Goal: Task Accomplishment & Management: Manage account settings

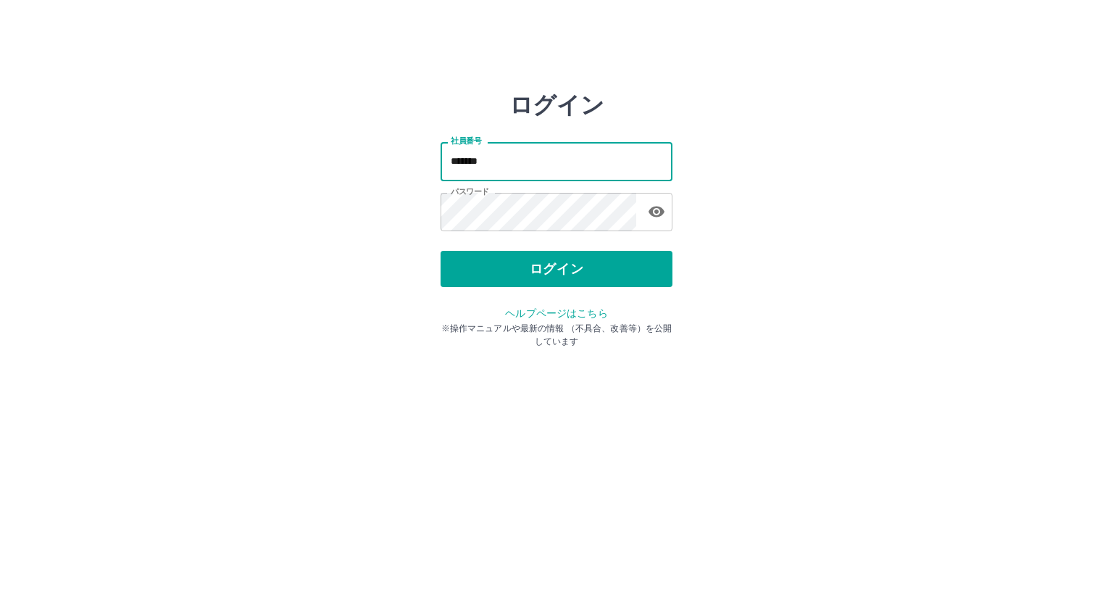
click at [543, 154] on input "*******" at bounding box center [556, 161] width 232 height 38
drag, startPoint x: 562, startPoint y: 158, endPoint x: 562, endPoint y: 167, distance: 9.4
click at [562, 158] on input "*******" at bounding box center [556, 161] width 232 height 38
type input "*******"
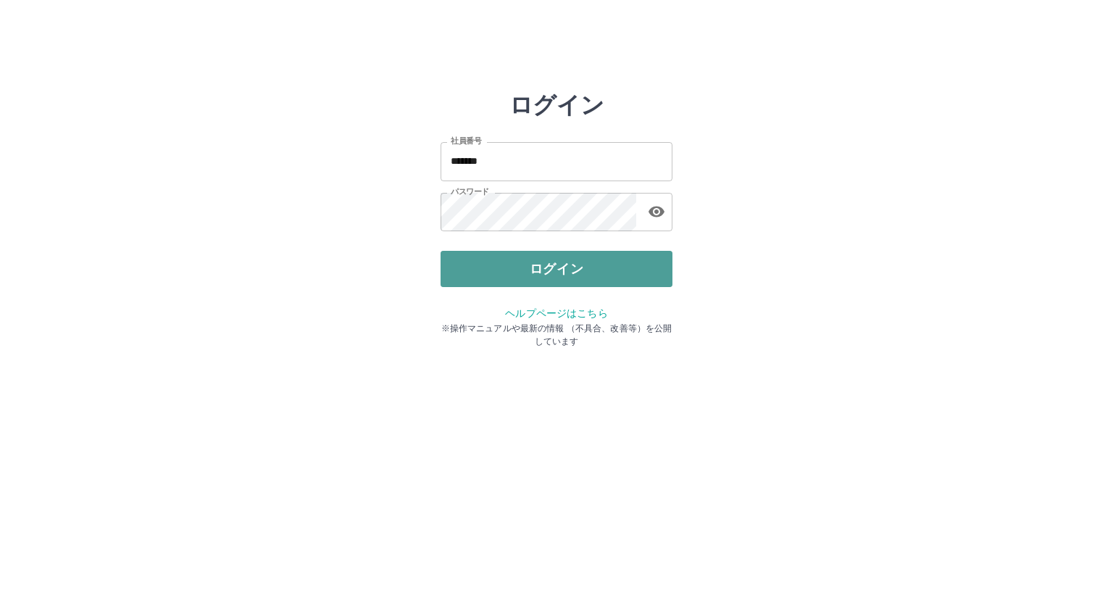
click at [546, 267] on button "ログイン" at bounding box center [556, 269] width 232 height 36
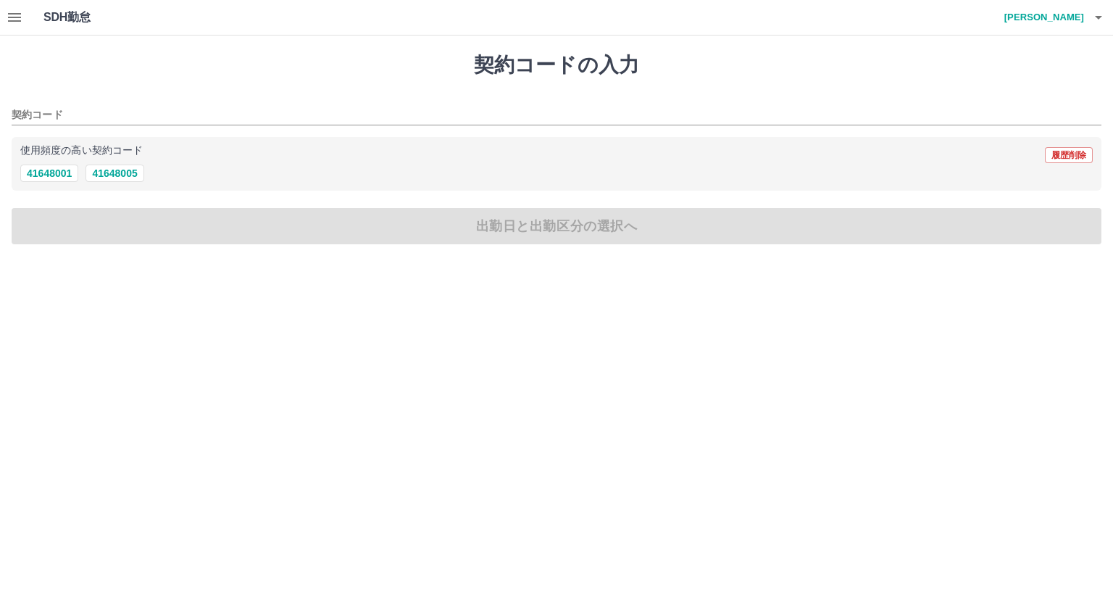
click at [14, 13] on icon "button" at bounding box center [14, 17] width 13 height 9
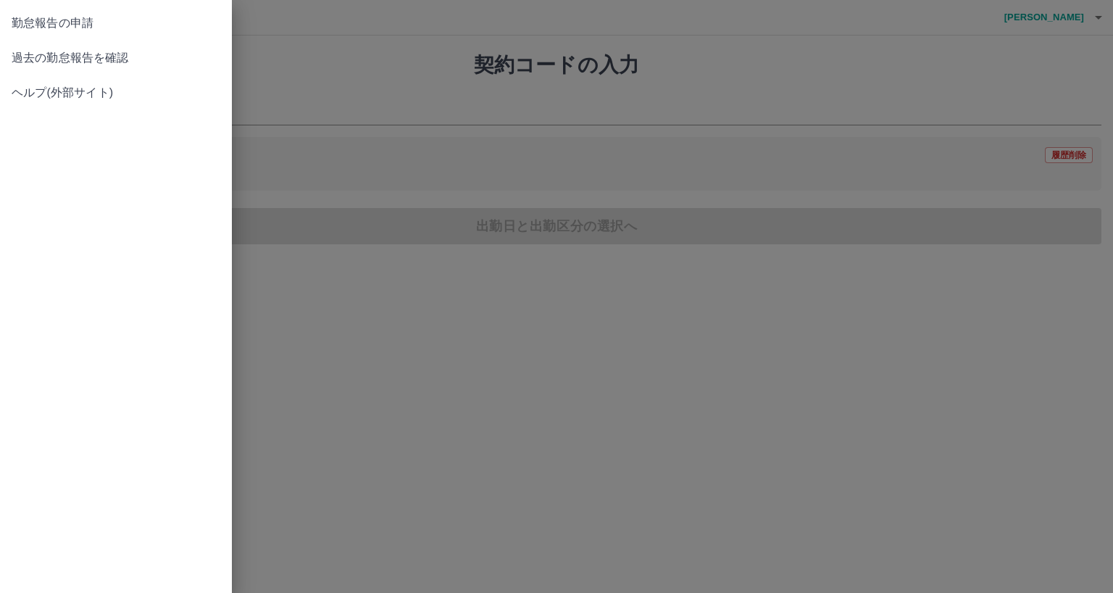
click at [35, 67] on link "過去の勤怠報告を確認" at bounding box center [116, 58] width 232 height 35
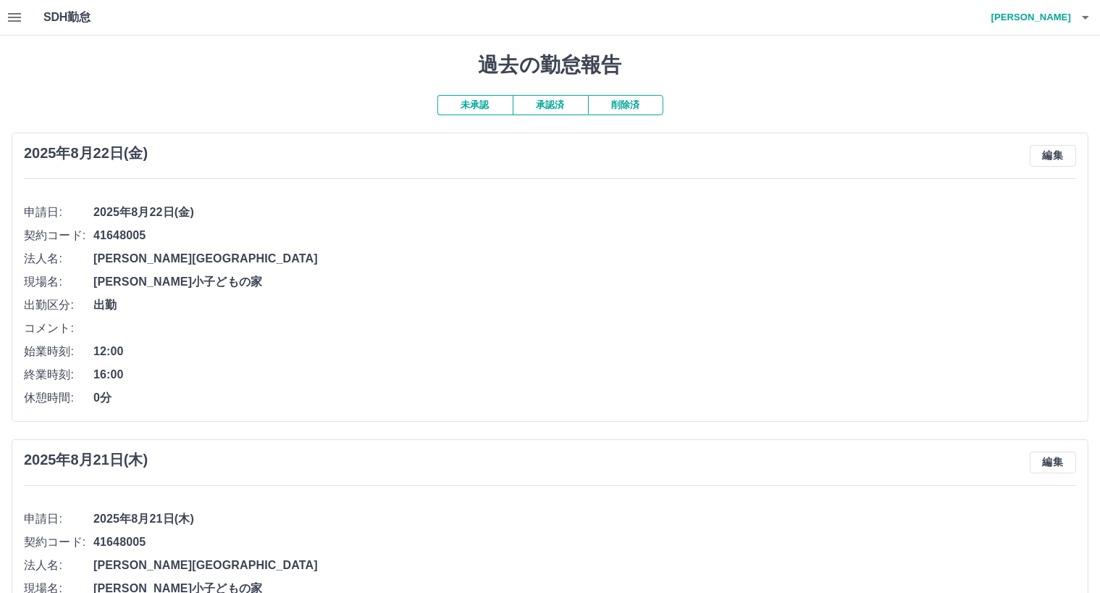
click at [1045, 22] on h4 "慶田　真之" at bounding box center [1027, 17] width 87 height 35
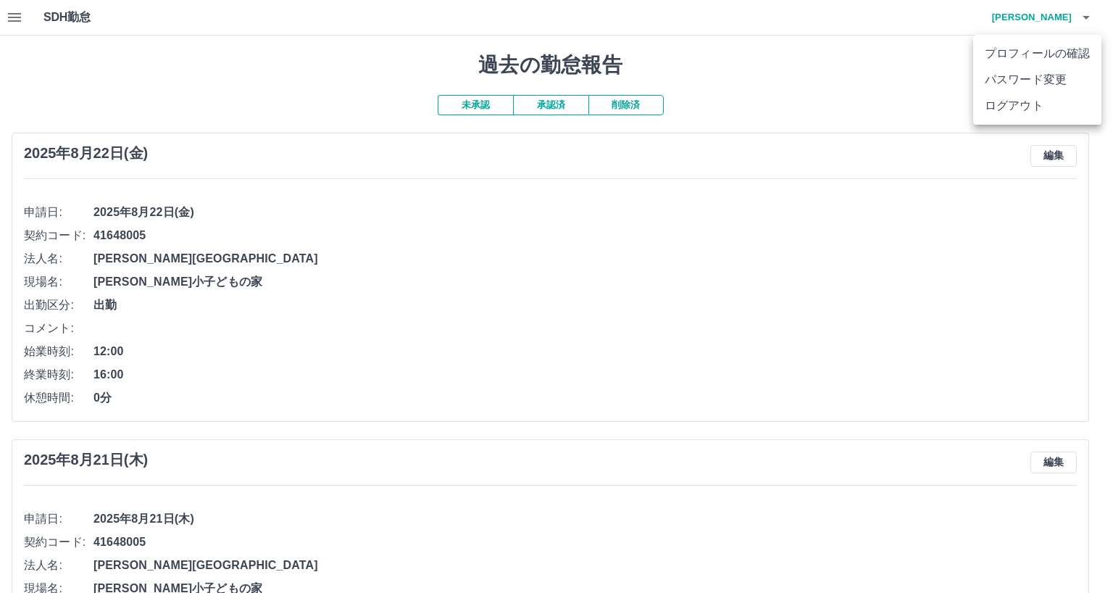
click at [693, 323] on div at bounding box center [556, 296] width 1113 height 593
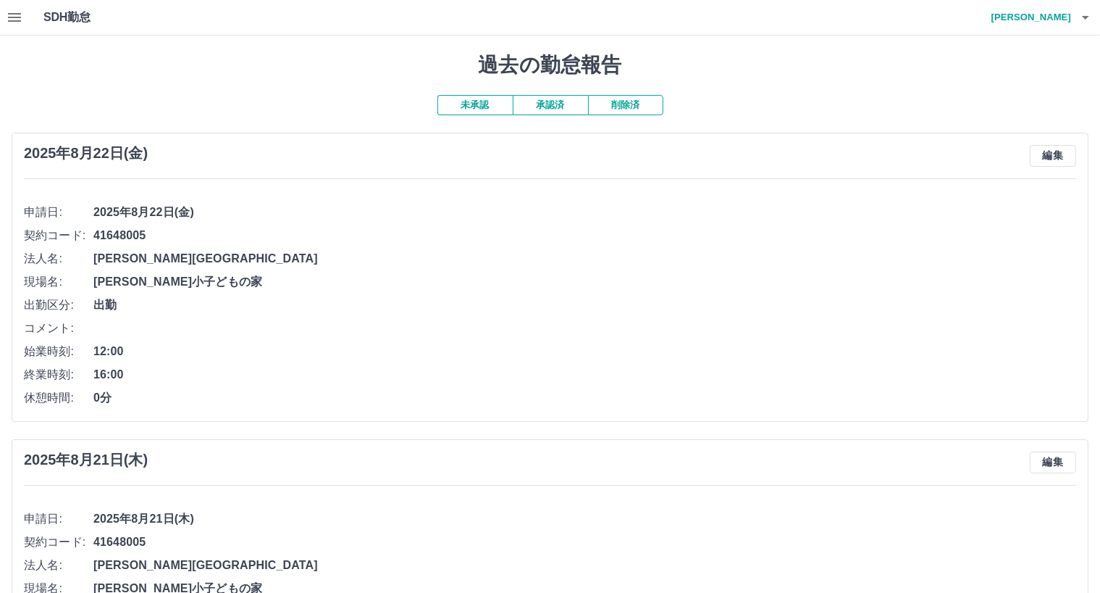
click at [1074, 16] on button "button" at bounding box center [1085, 17] width 29 height 35
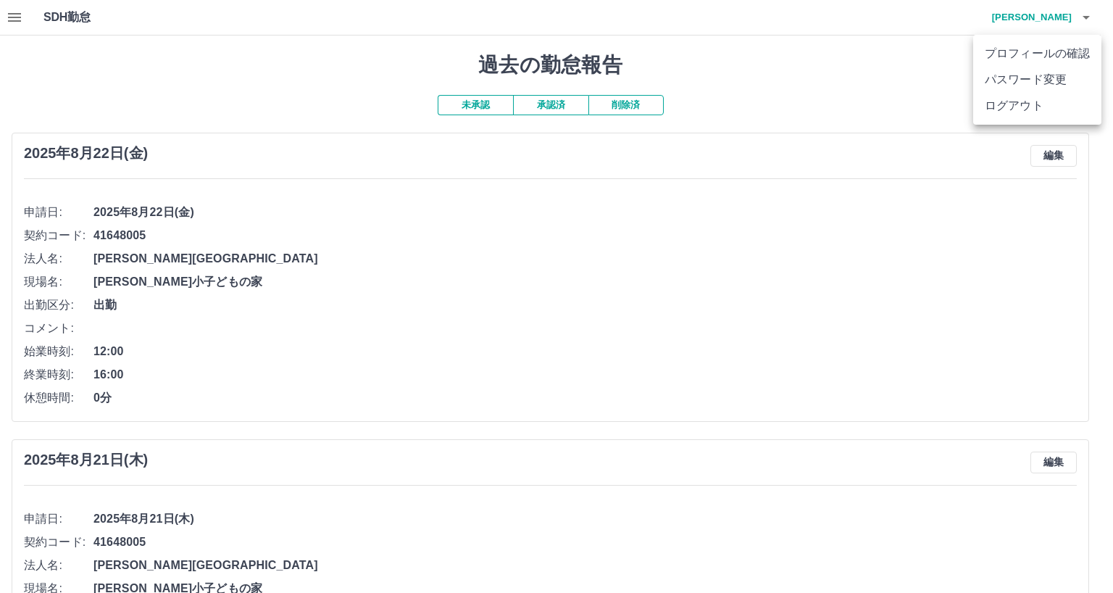
click at [1030, 112] on li "ログアウト" at bounding box center [1037, 106] width 128 height 26
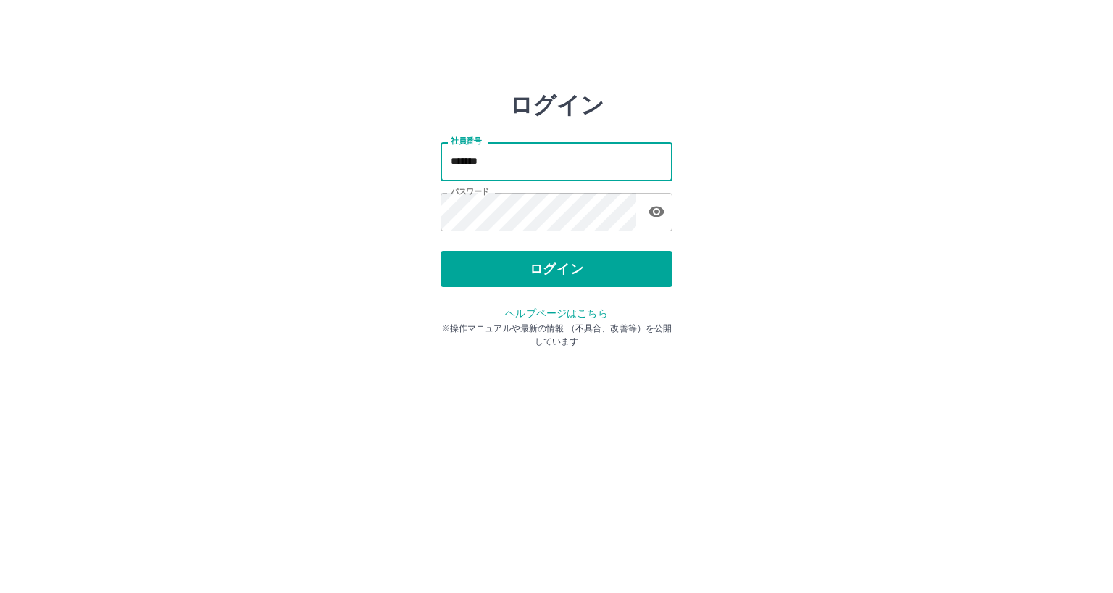
click at [504, 169] on input "*******" at bounding box center [556, 161] width 232 height 38
type input "*******"
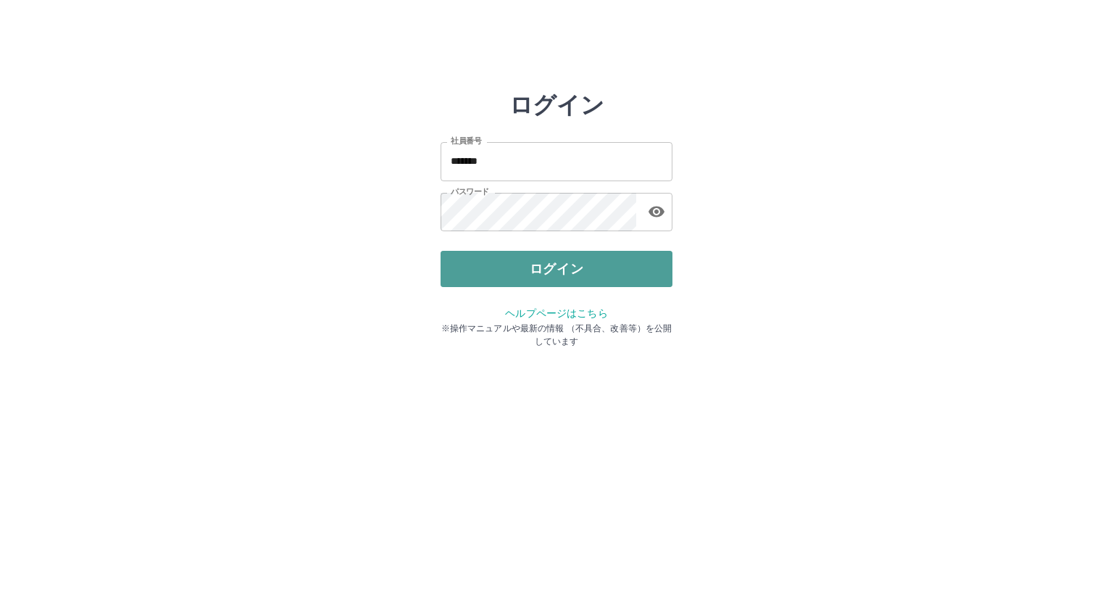
click at [527, 251] on button "ログイン" at bounding box center [556, 269] width 232 height 36
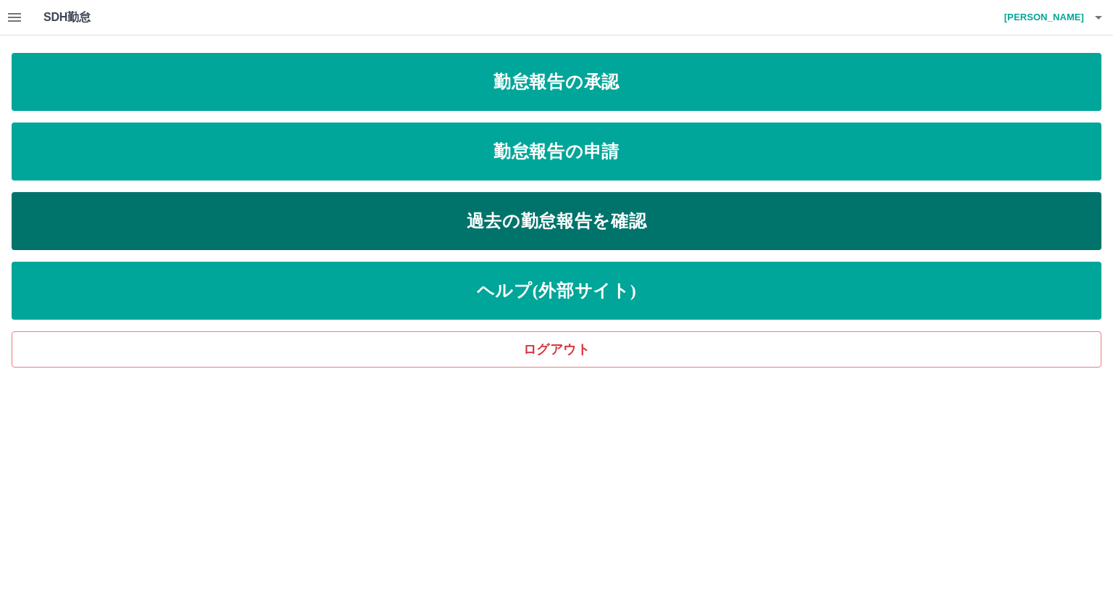
click at [487, 214] on link "過去の勤怠報告を確認" at bounding box center [556, 221] width 1089 height 58
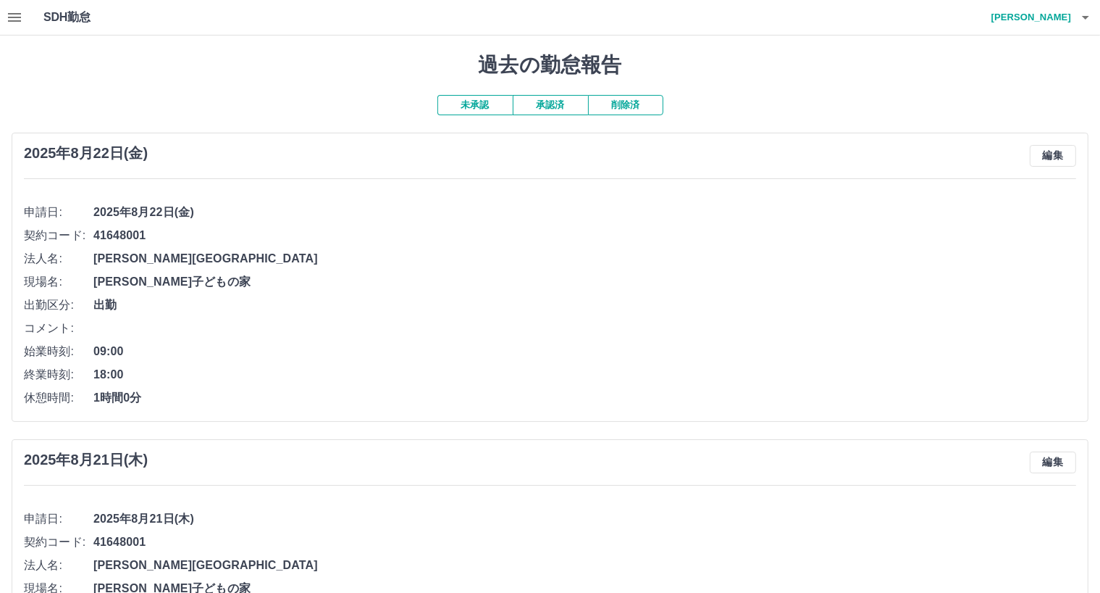
click at [528, 110] on button "承認済" at bounding box center [550, 105] width 75 height 20
click at [470, 98] on button "未承認" at bounding box center [475, 105] width 75 height 20
click at [9, 21] on icon "button" at bounding box center [14, 17] width 13 height 9
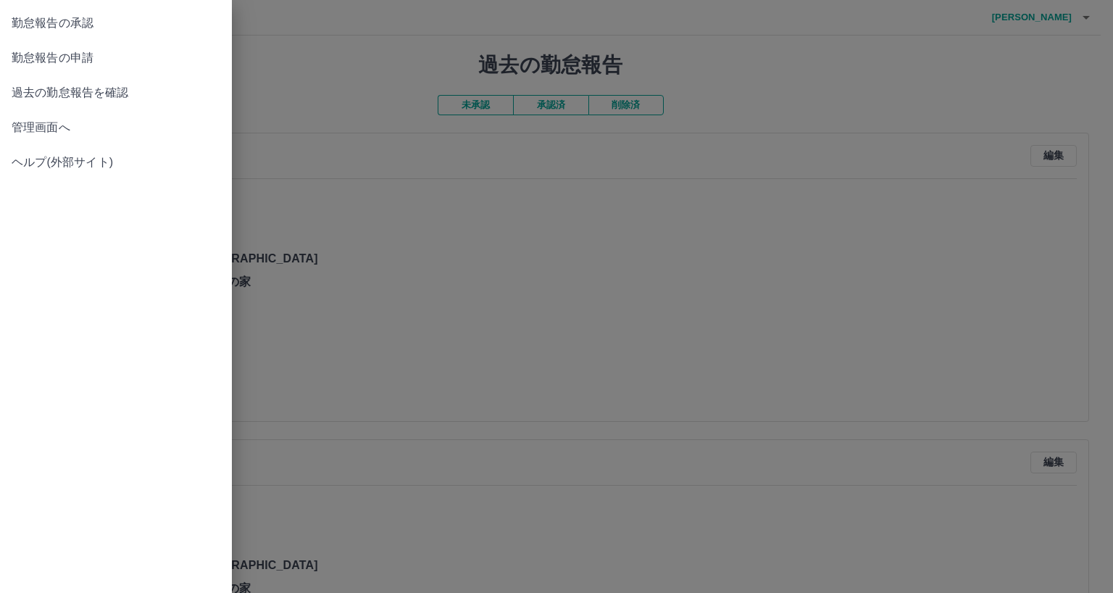
click at [43, 113] on link "管理画面へ" at bounding box center [116, 127] width 232 height 35
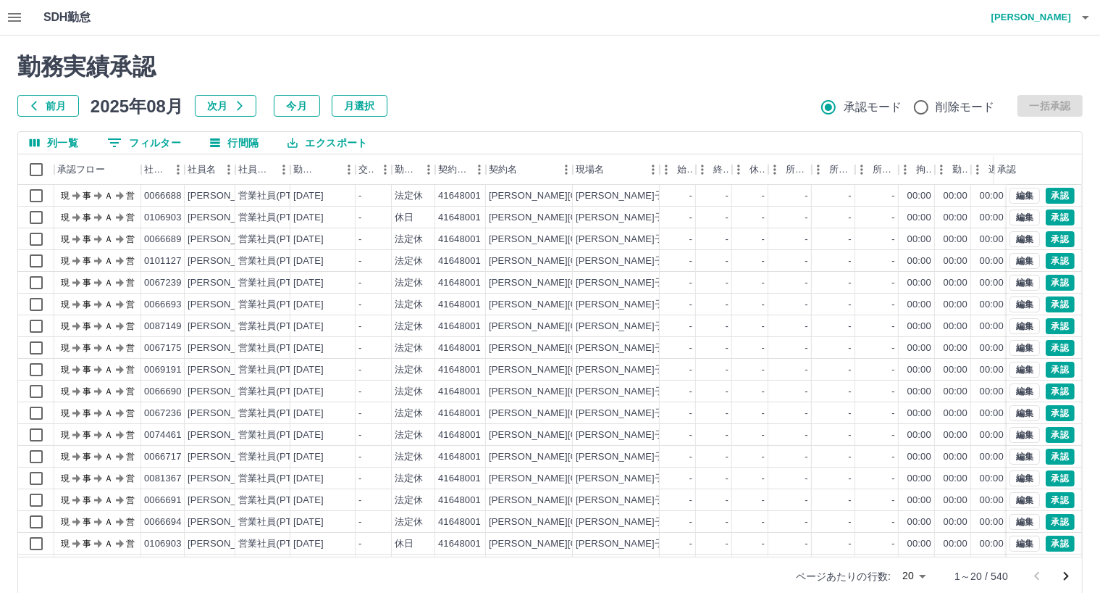
click at [16, 26] on button "button" at bounding box center [14, 17] width 29 height 35
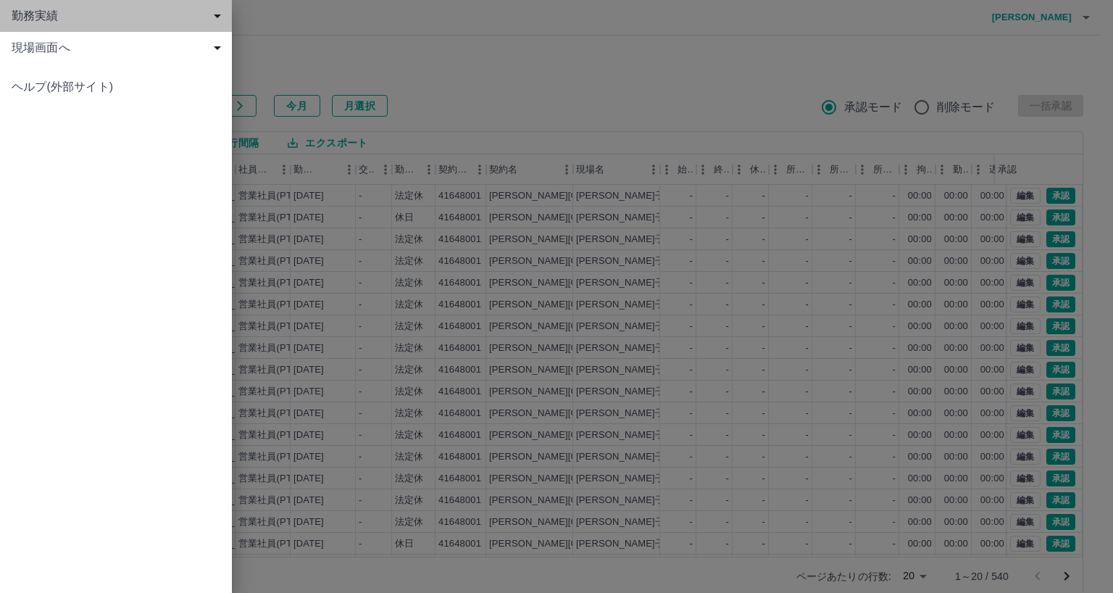
click at [96, 25] on div "勤務実績" at bounding box center [116, 16] width 232 height 32
click at [217, 16] on span "勤務実績" at bounding box center [119, 15] width 214 height 17
drag, startPoint x: 1107, startPoint y: 23, endPoint x: 1075, endPoint y: 23, distance: 31.9
click at [1105, 23] on div at bounding box center [556, 296] width 1113 height 593
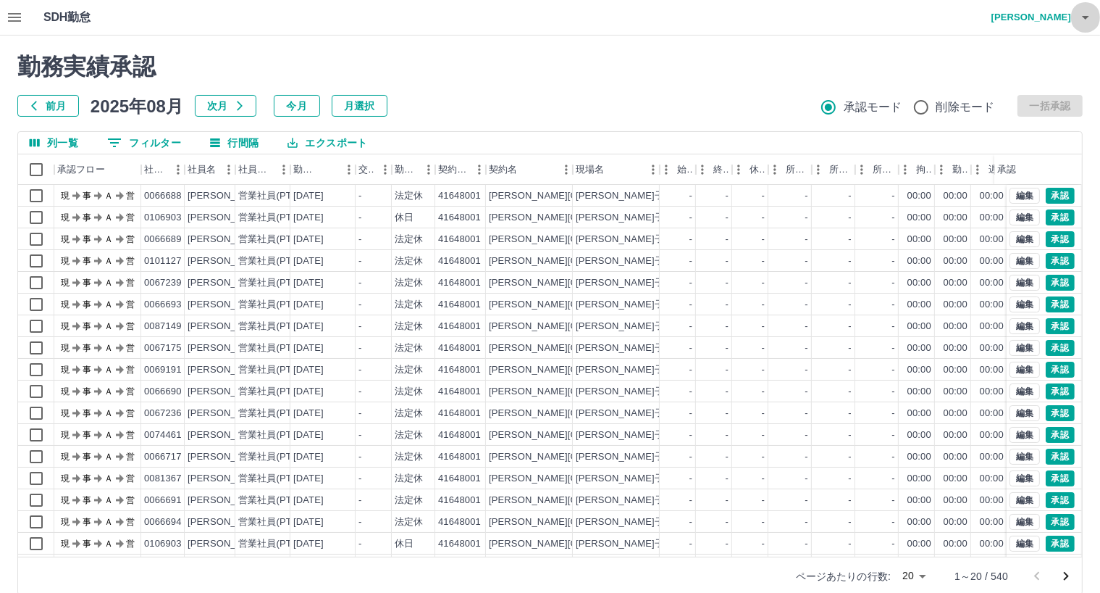
click at [1075, 21] on button "button" at bounding box center [1085, 17] width 29 height 35
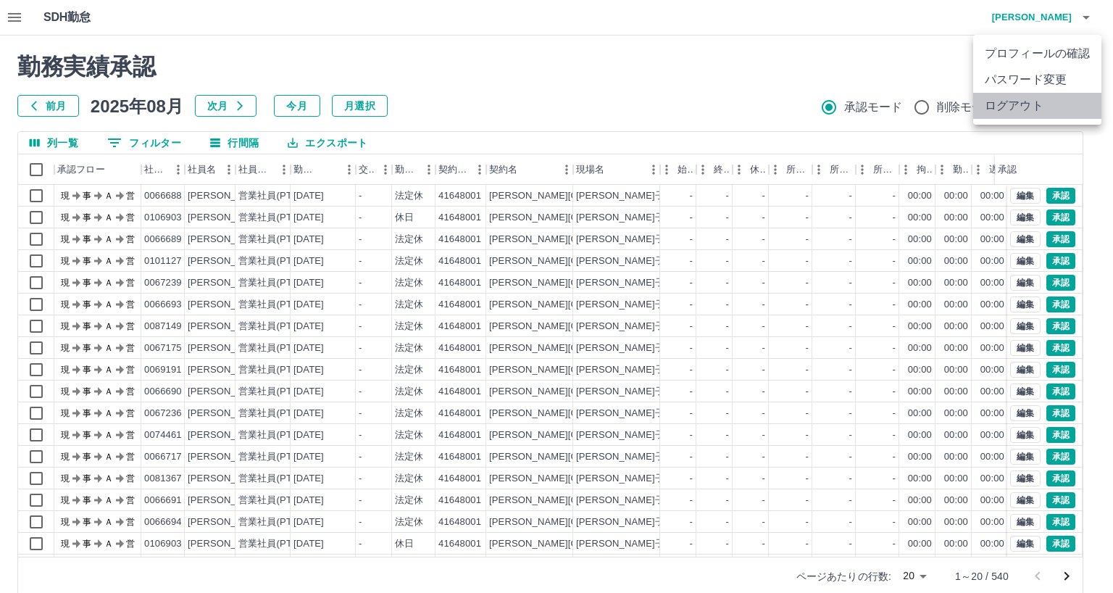
click at [1021, 109] on li "ログアウト" at bounding box center [1037, 106] width 128 height 26
